Goal: Information Seeking & Learning: Learn about a topic

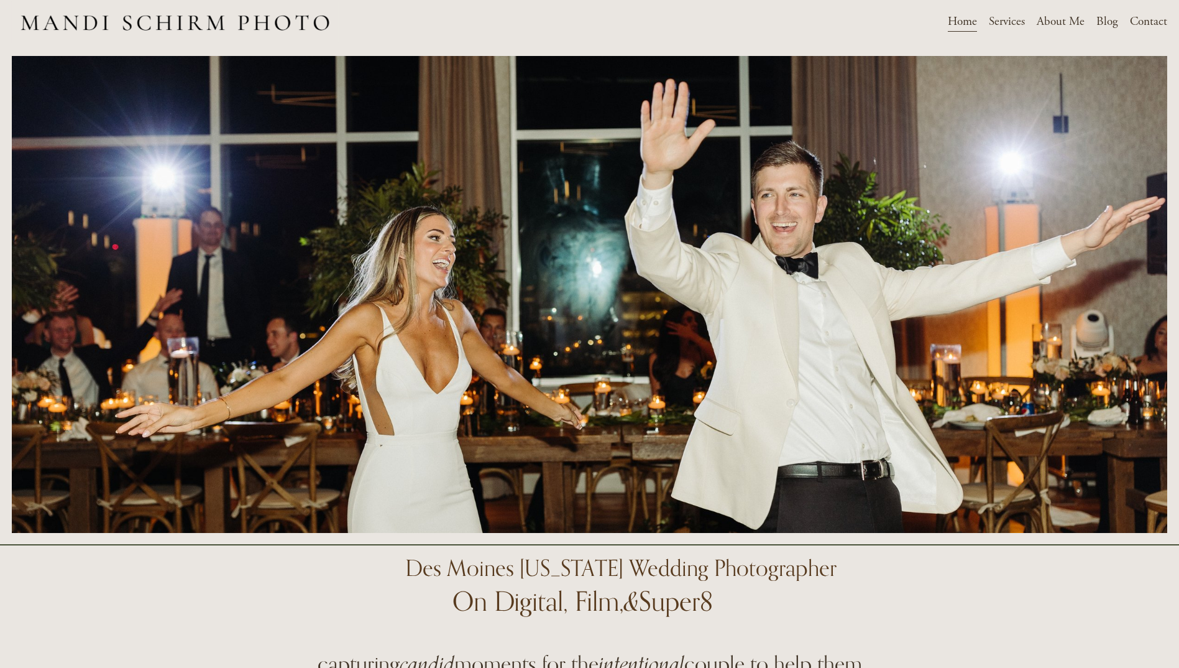
click at [0, 0] on span "Weddings" at bounding box center [0, 0] width 0 height 0
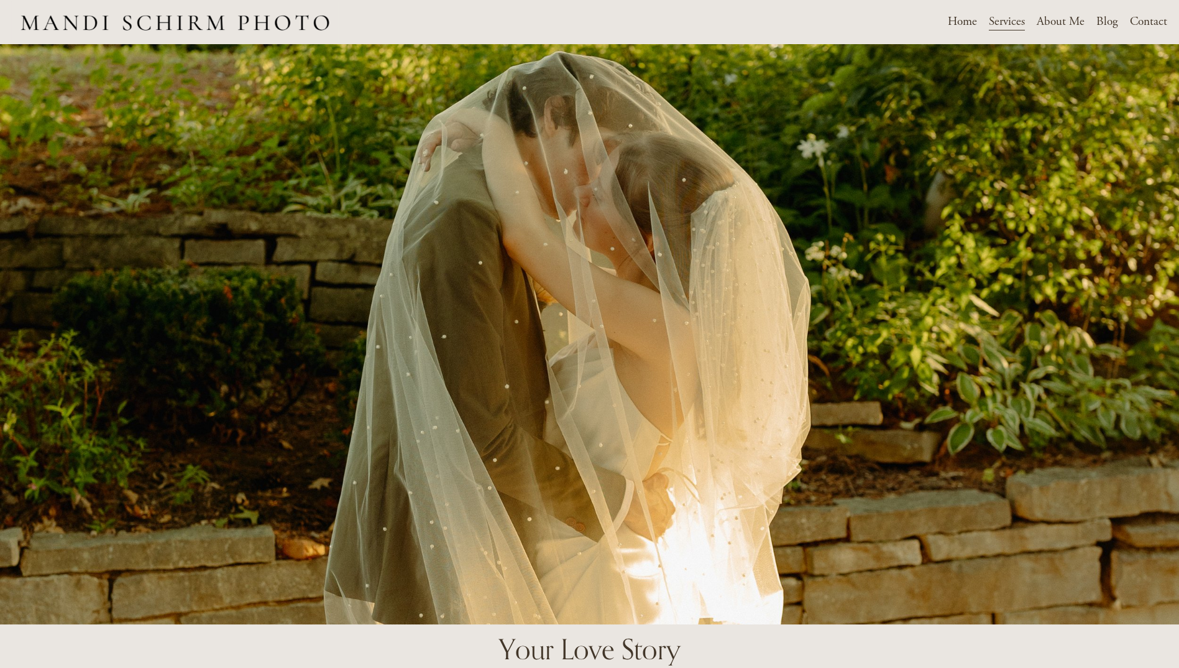
click at [1066, 24] on link "About Me" at bounding box center [1061, 22] width 48 height 22
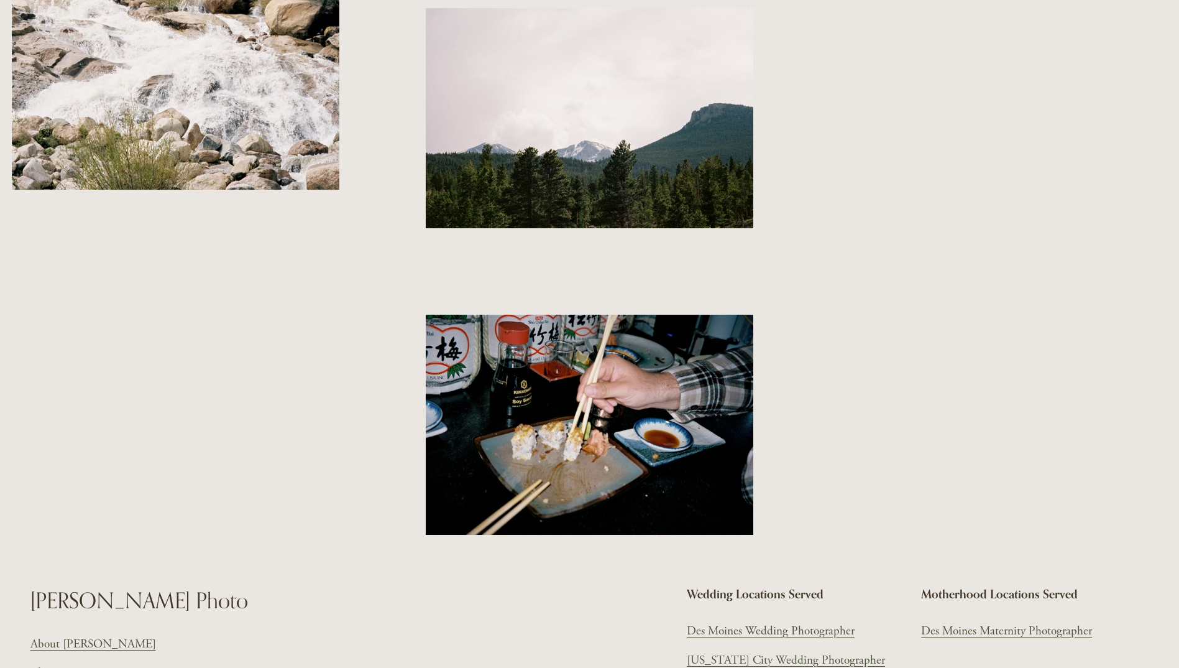
scroll to position [1919, 0]
